Goal: Task Accomplishment & Management: Use online tool/utility

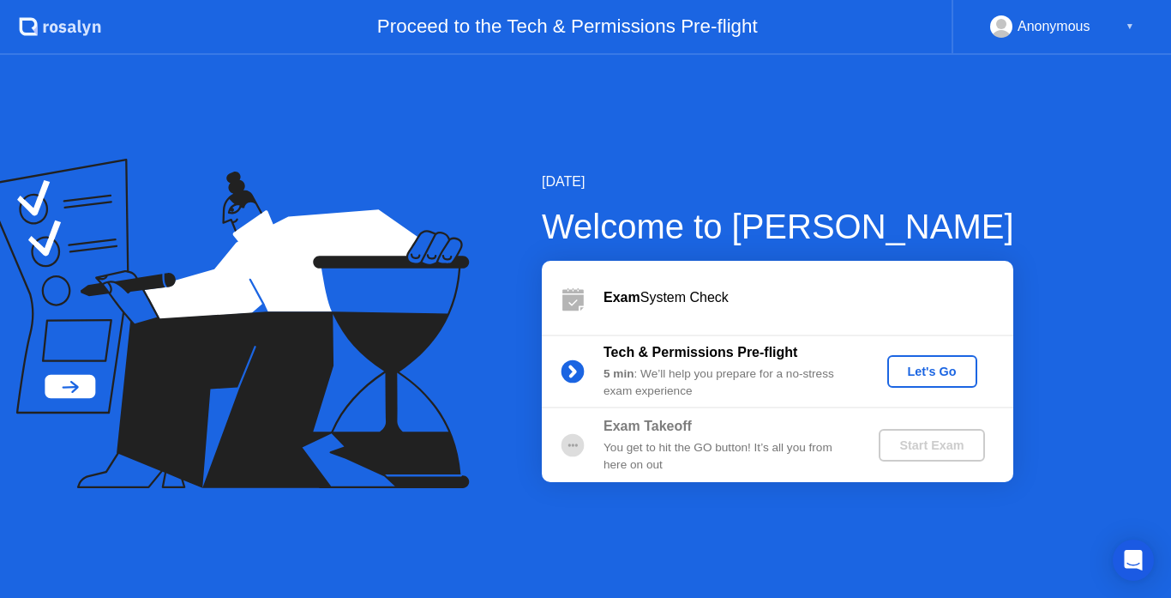
click at [935, 374] on div "Let's Go" at bounding box center [932, 371] width 76 height 14
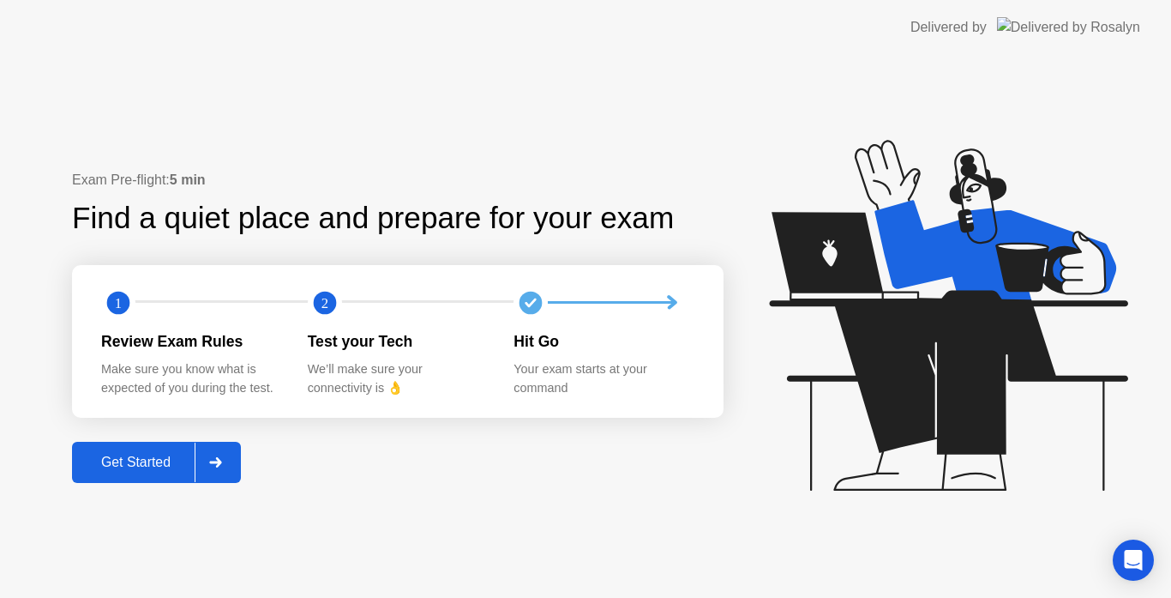
click at [130, 460] on div "Get Started" at bounding box center [135, 461] width 117 height 15
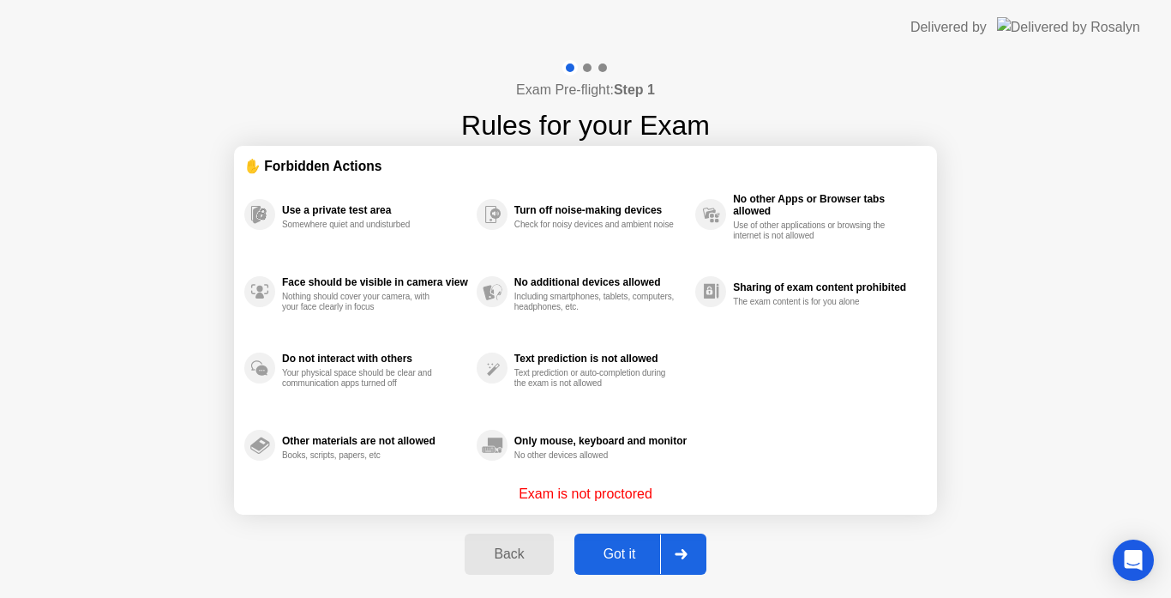
click at [620, 488] on p "Exam is not proctored" at bounding box center [586, 494] width 134 height 21
click at [624, 538] on button "Got it" at bounding box center [640, 553] width 132 height 41
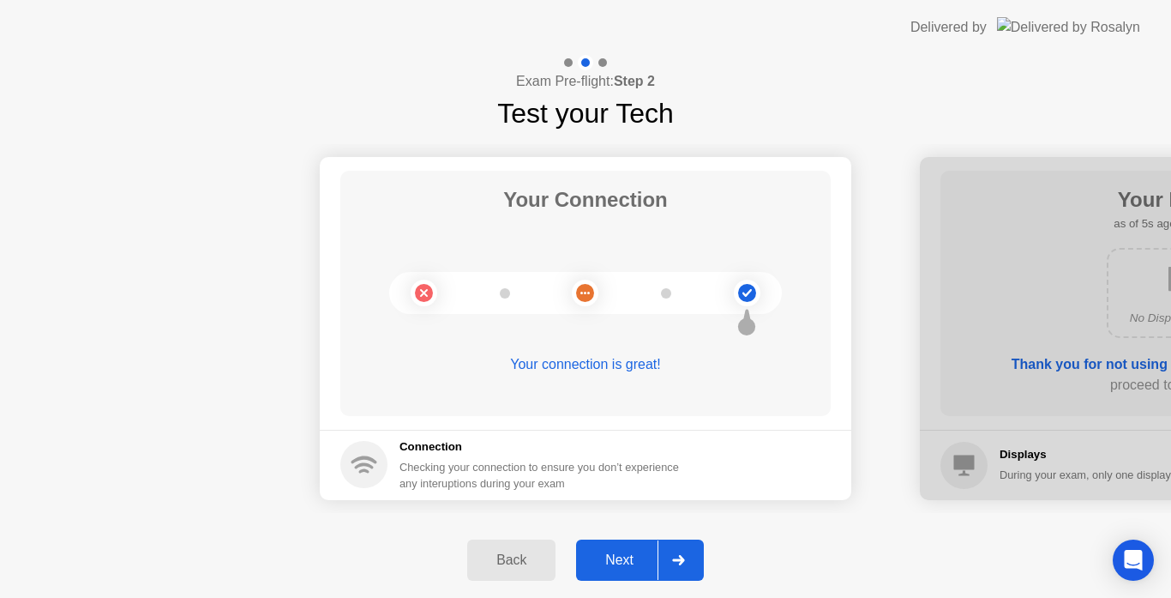
click at [618, 557] on div "Next" at bounding box center [619, 559] width 76 height 15
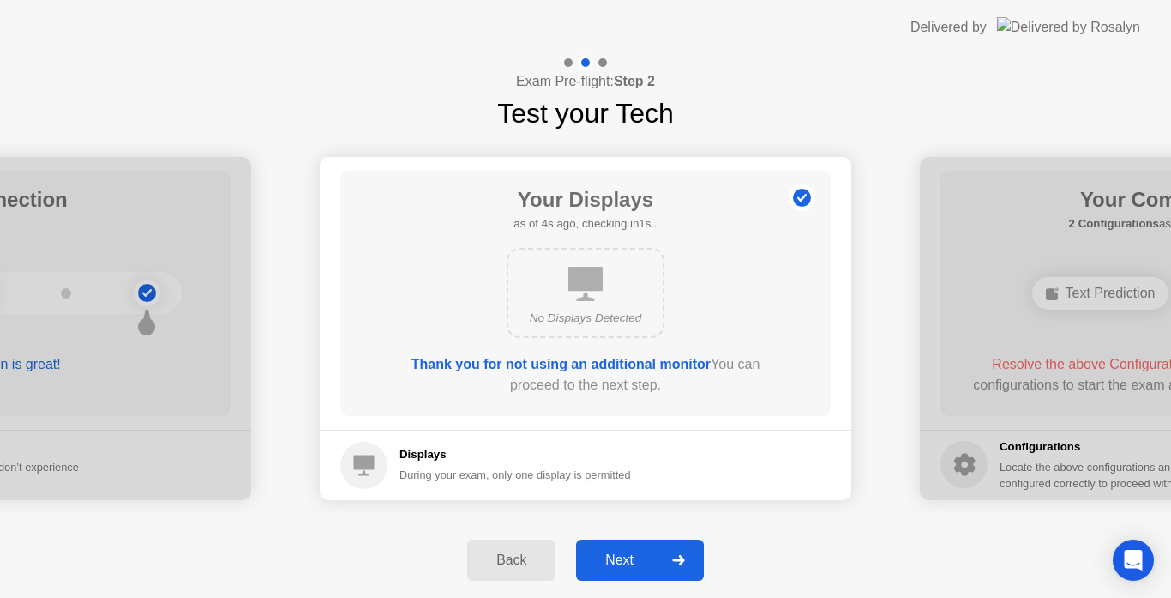
click at [618, 557] on div "Next" at bounding box center [619, 559] width 76 height 15
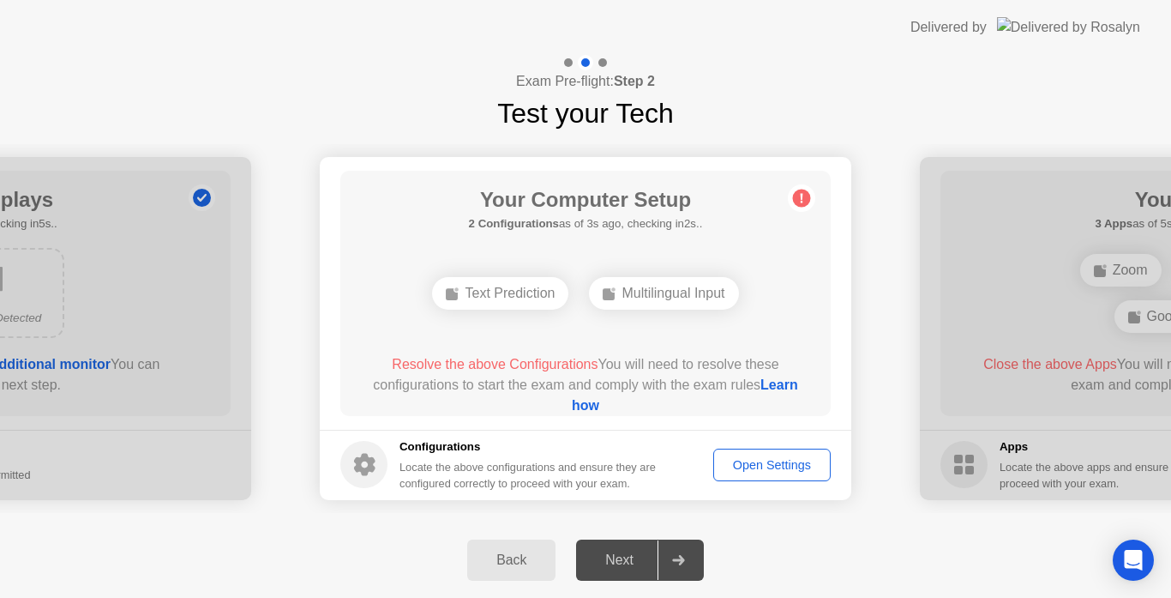
click at [751, 467] on div "Open Settings" at bounding box center [771, 465] width 105 height 14
click at [596, 296] on div "Text Prediction" at bounding box center [586, 293] width 136 height 33
click at [794, 466] on div "Open Settings" at bounding box center [771, 465] width 105 height 14
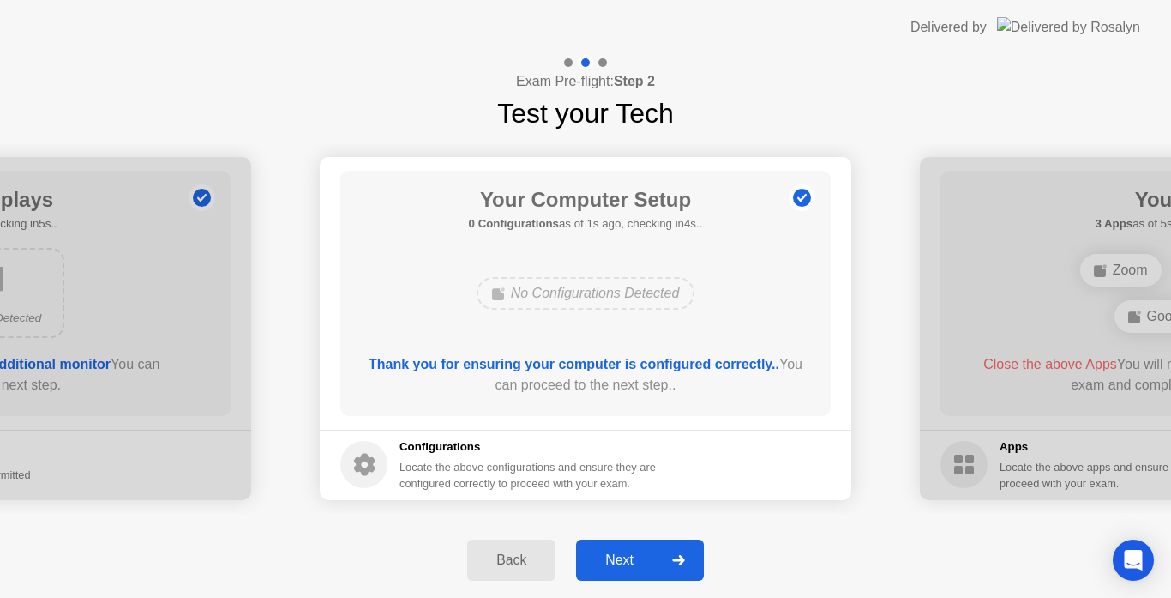
click at [624, 564] on div "Next" at bounding box center [619, 559] width 76 height 15
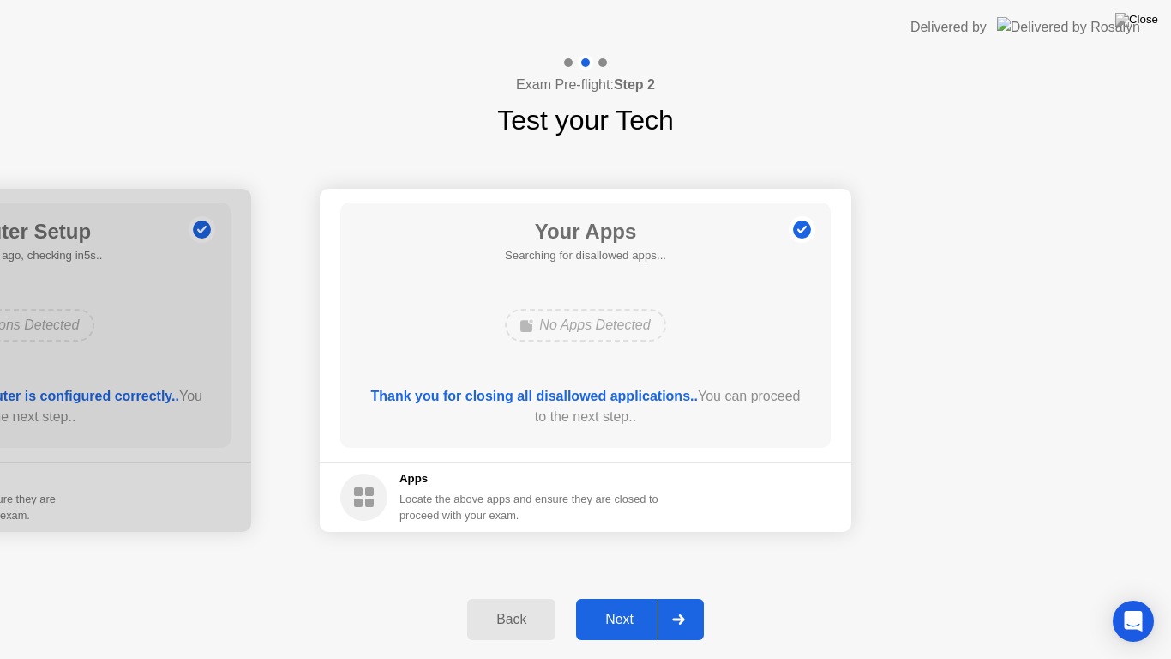
click at [614, 597] on div "Next" at bounding box center [619, 618] width 76 height 15
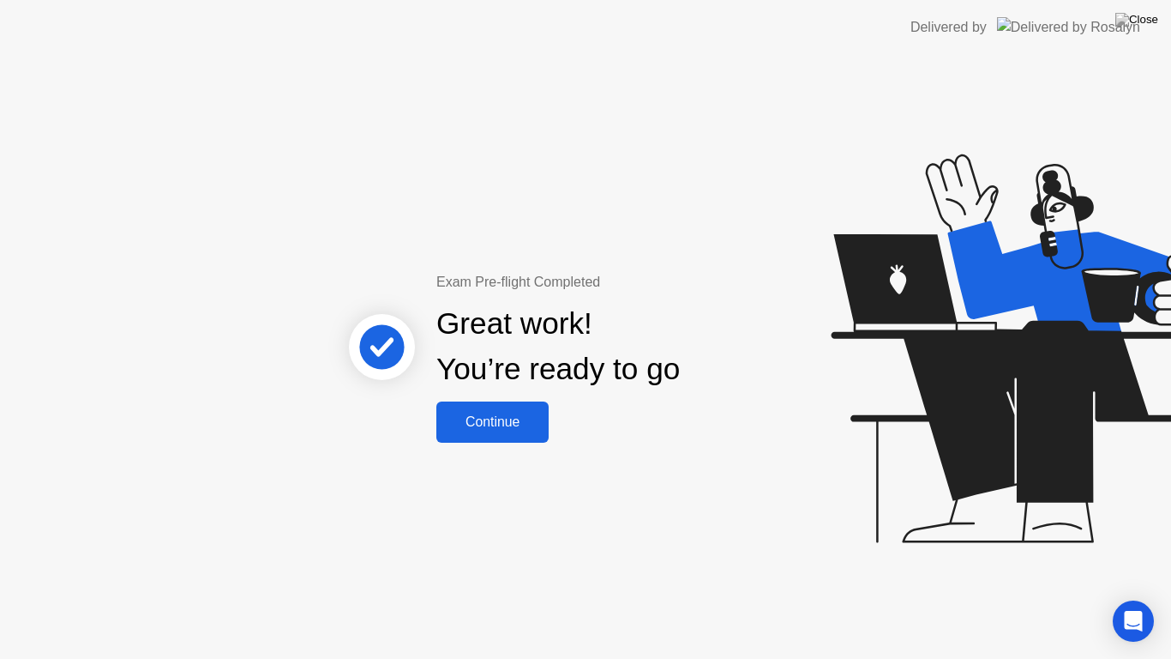
click at [487, 424] on div "Continue" at bounding box center [493, 421] width 102 height 15
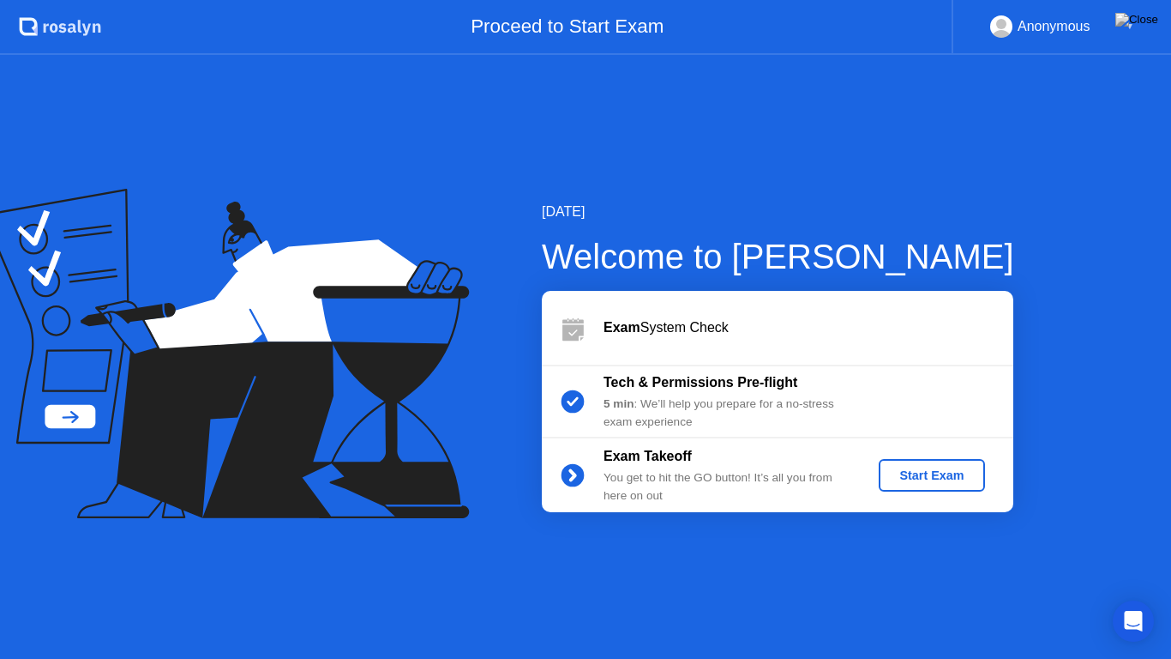
click at [923, 470] on div "Start Exam" at bounding box center [932, 475] width 92 height 14
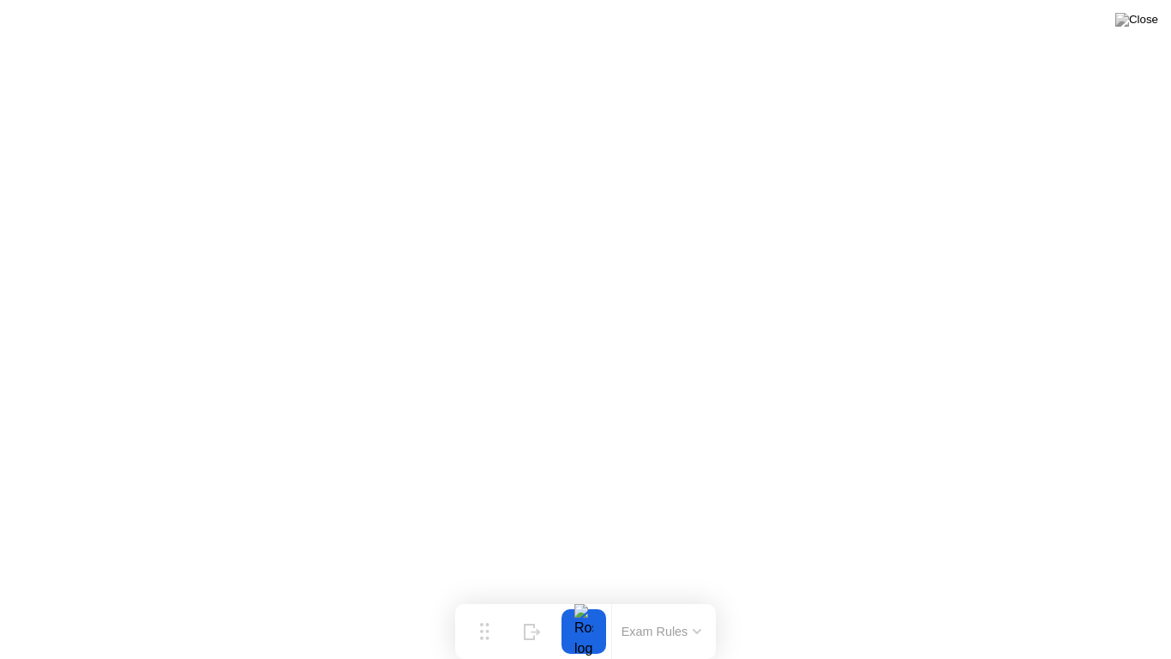
click at [653, 597] on button "Exam Rules" at bounding box center [662, 630] width 91 height 15
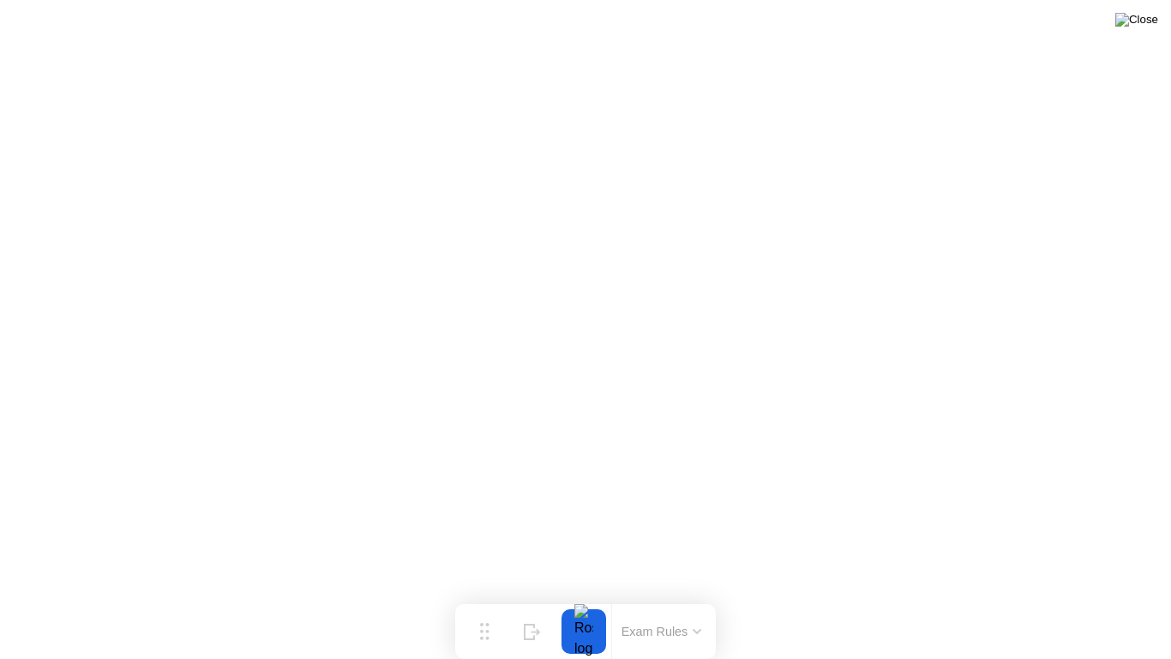
click at [1143, 24] on img at bounding box center [1137, 20] width 43 height 14
